Goal: Find specific page/section: Locate a particular part of the current website

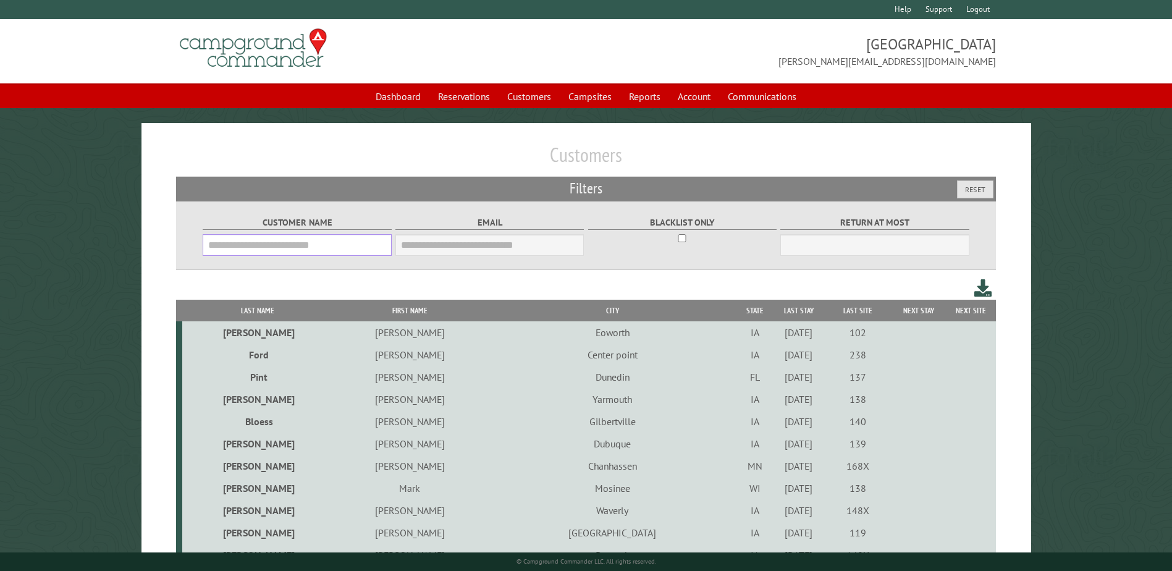
click at [289, 246] on input "Customer Name" at bounding box center [297, 245] width 189 height 22
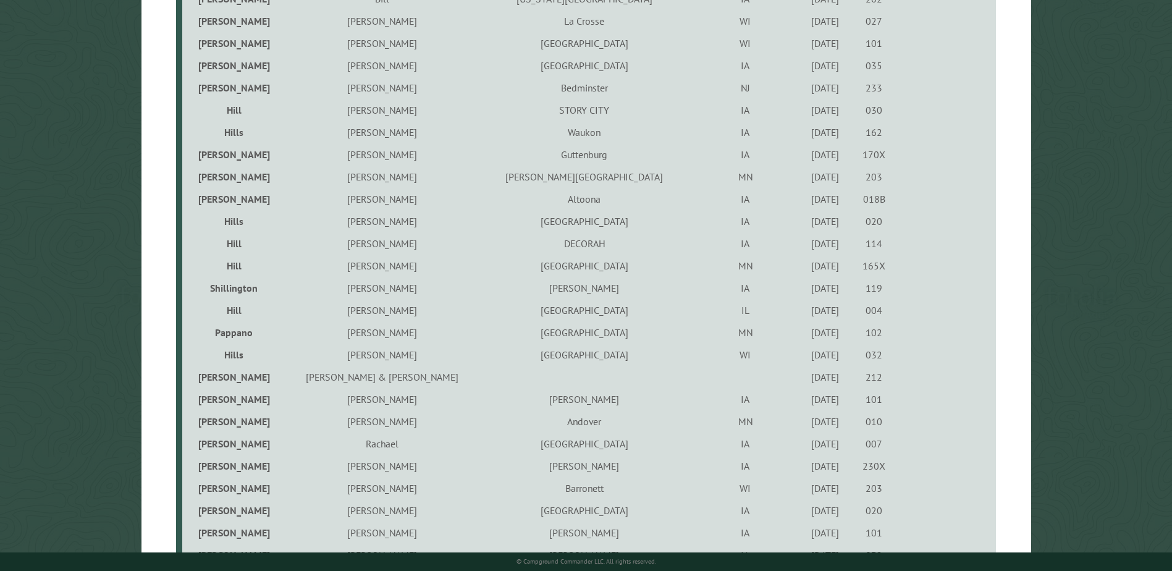
scroll to position [989, 0]
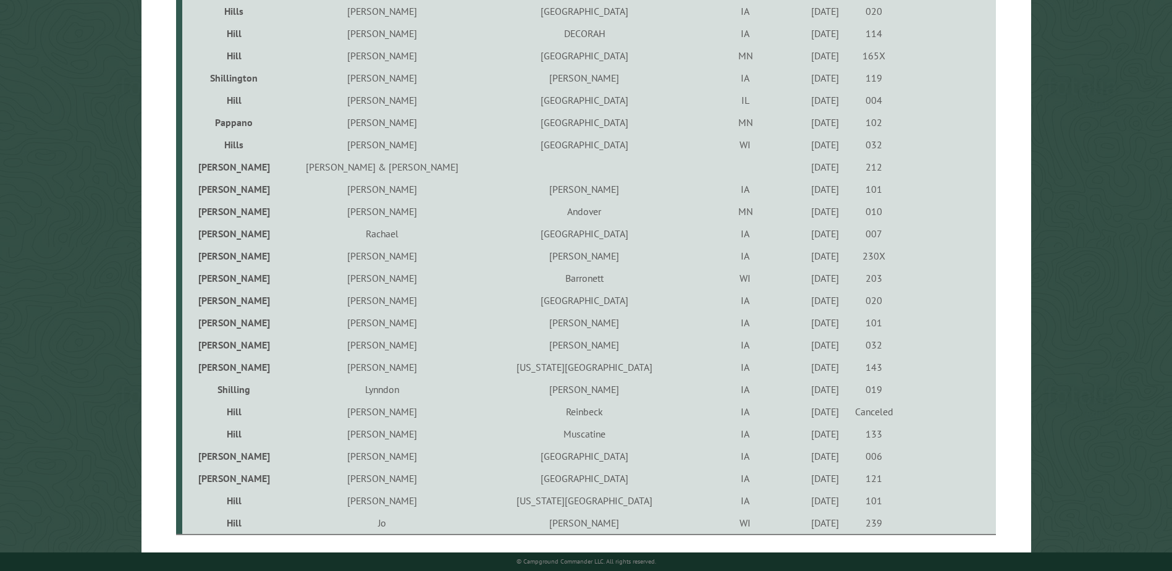
type input "****"
click at [365, 413] on td "[PERSON_NAME]" at bounding box center [381, 412] width 199 height 22
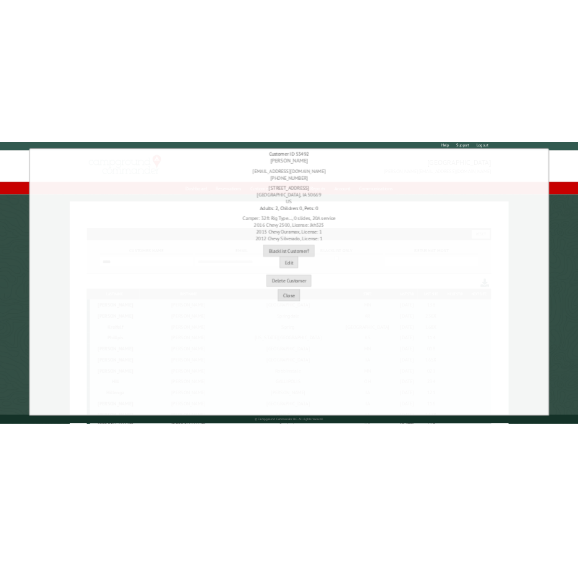
scroll to position [0, 0]
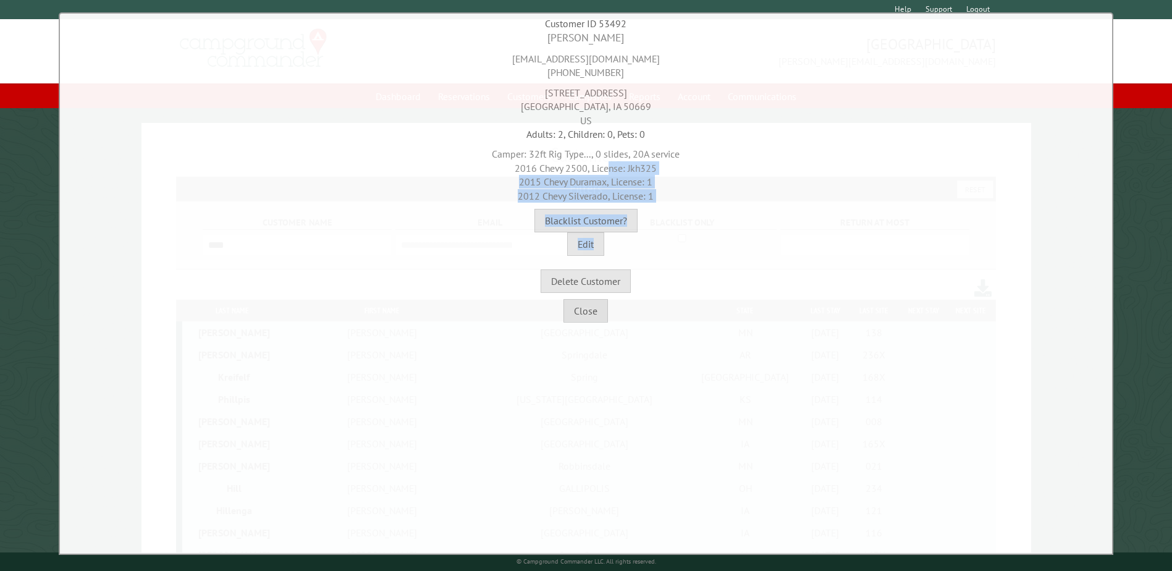
drag, startPoint x: 408, startPoint y: 168, endPoint x: 687, endPoint y: 269, distance: 296.6
click at [687, 269] on div "[PERSON_NAME] [EMAIL_ADDRESS][DOMAIN_NAME] [PHONE_NUMBER] [STREET_ADDRESS] Adul…" at bounding box center [586, 161] width 1046 height 263
click at [405, 112] on div "[STREET_ADDRESS]" at bounding box center [586, 104] width 1046 height 48
